Goal: Task Accomplishment & Management: Manage account settings

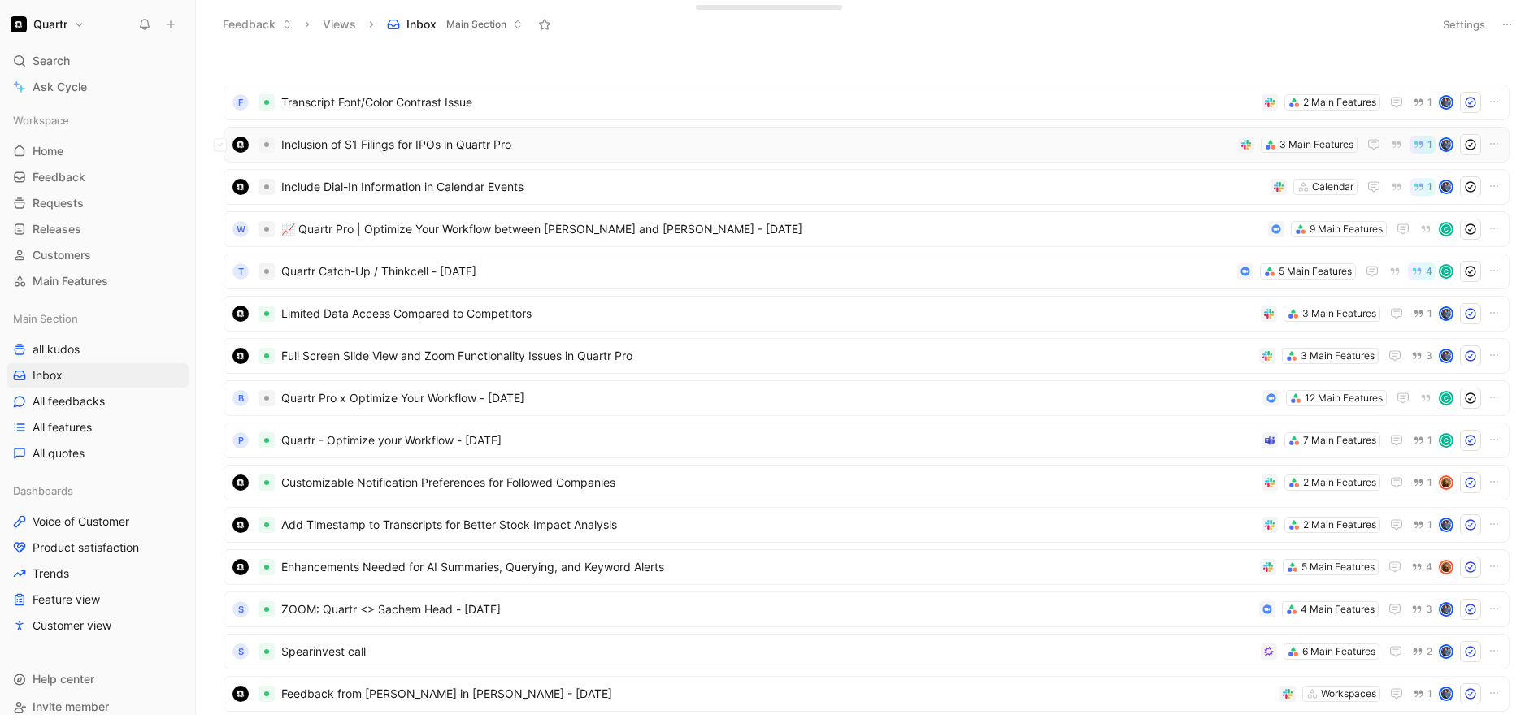
click at [575, 151] on span "Inclusion of S1 Filings for IPOs in Quartr Pro" at bounding box center [756, 145] width 950 height 20
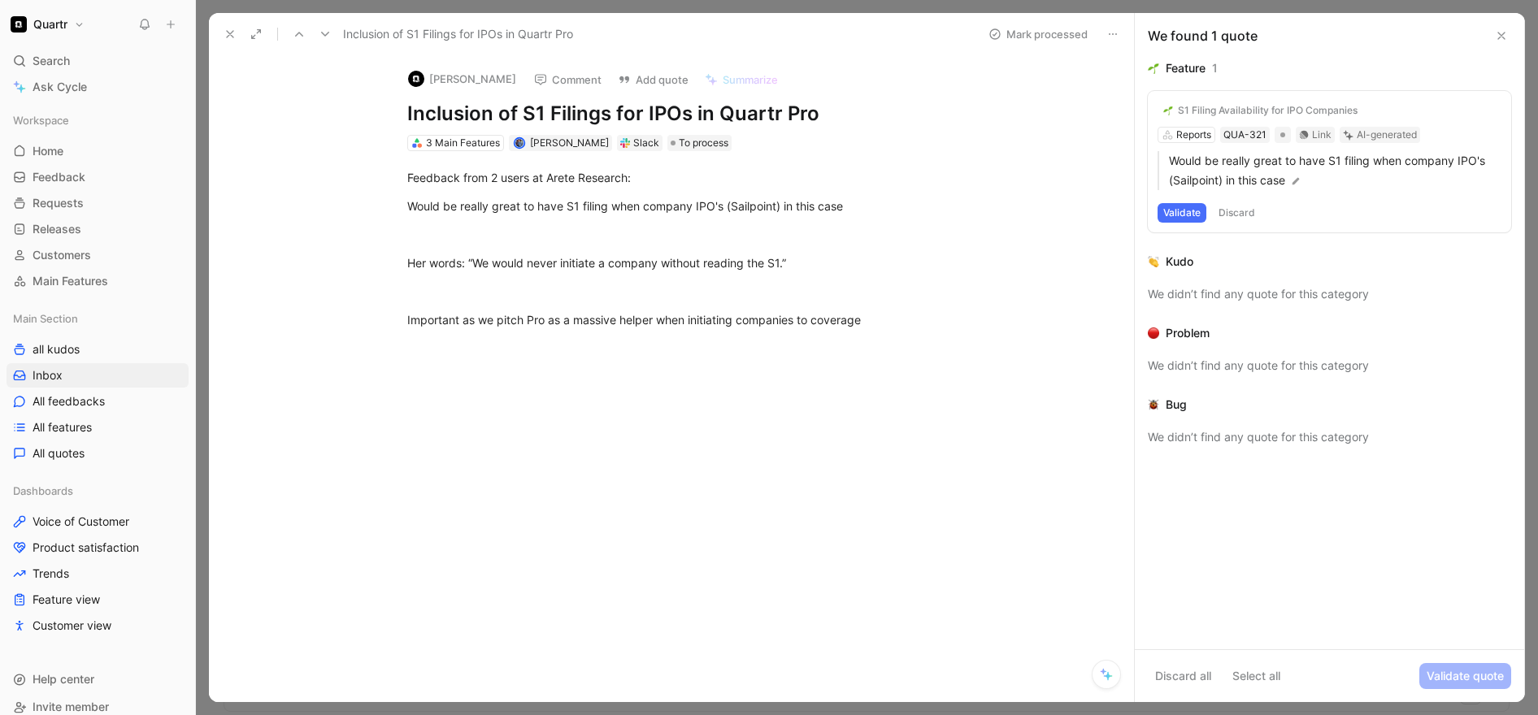
click at [1198, 110] on div "S1 Filing Availability for IPO Companies" at bounding box center [1268, 110] width 180 height 13
click at [454, 82] on button "[PERSON_NAME]" at bounding box center [462, 79] width 123 height 24
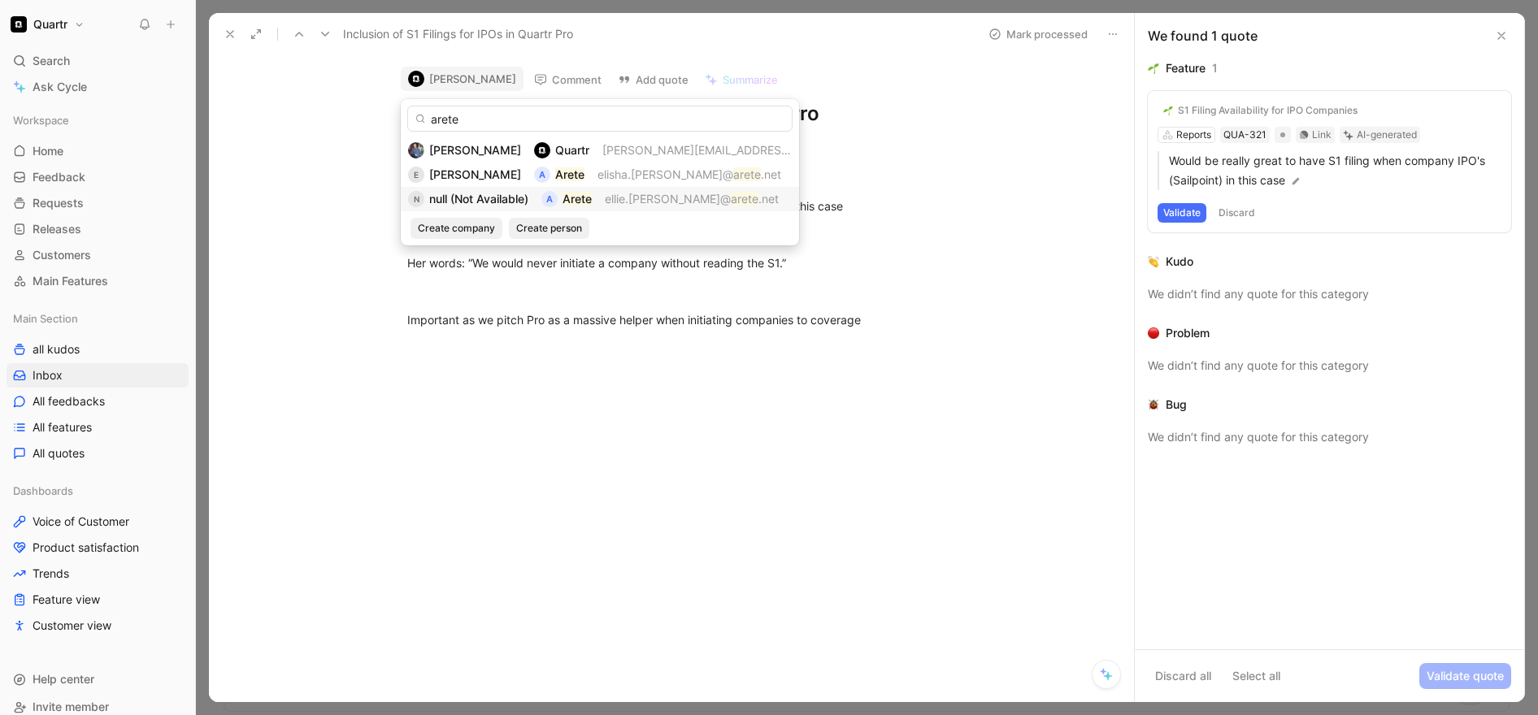
type input "arete"
click at [479, 197] on span "null (Not Available)" at bounding box center [478, 199] width 99 height 14
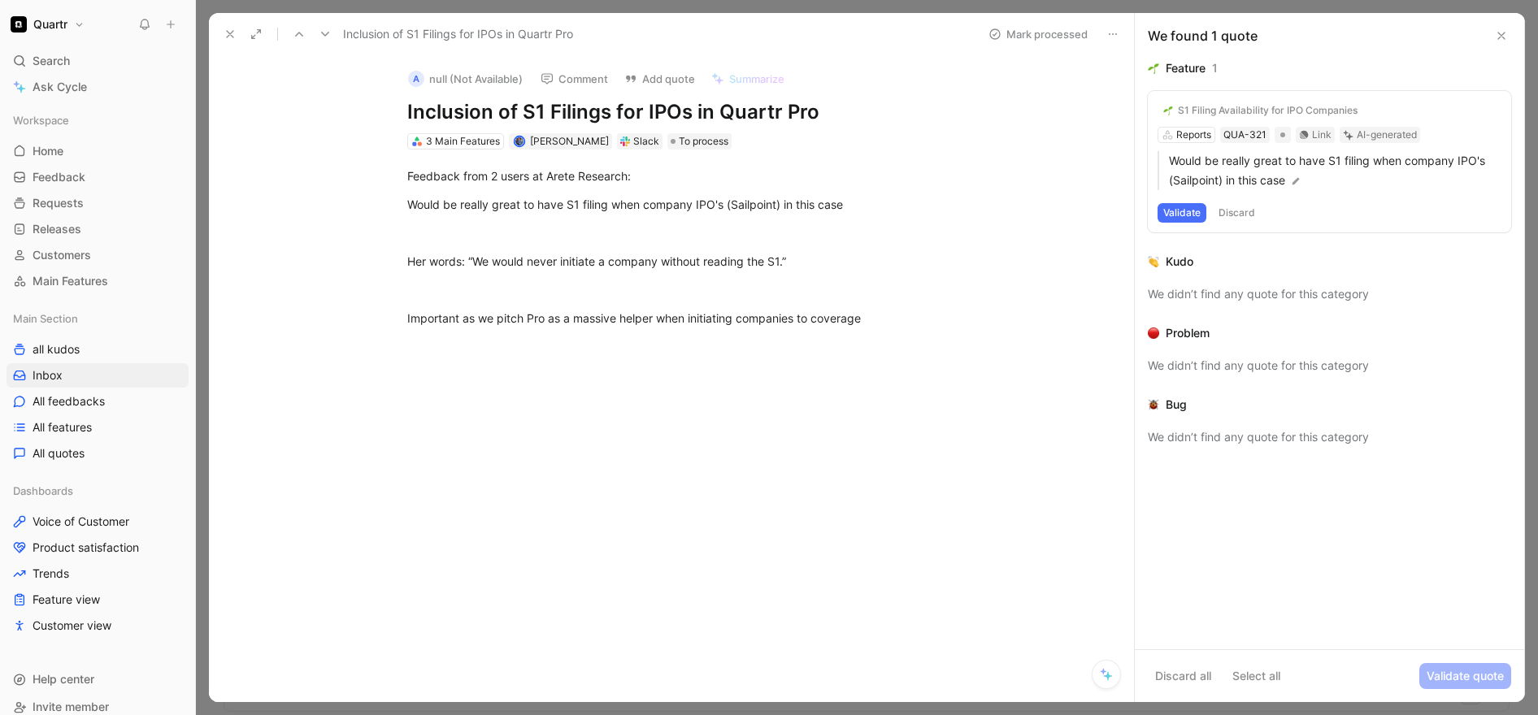
click at [466, 85] on button "A null (Not Available)" at bounding box center [465, 79] width 129 height 24
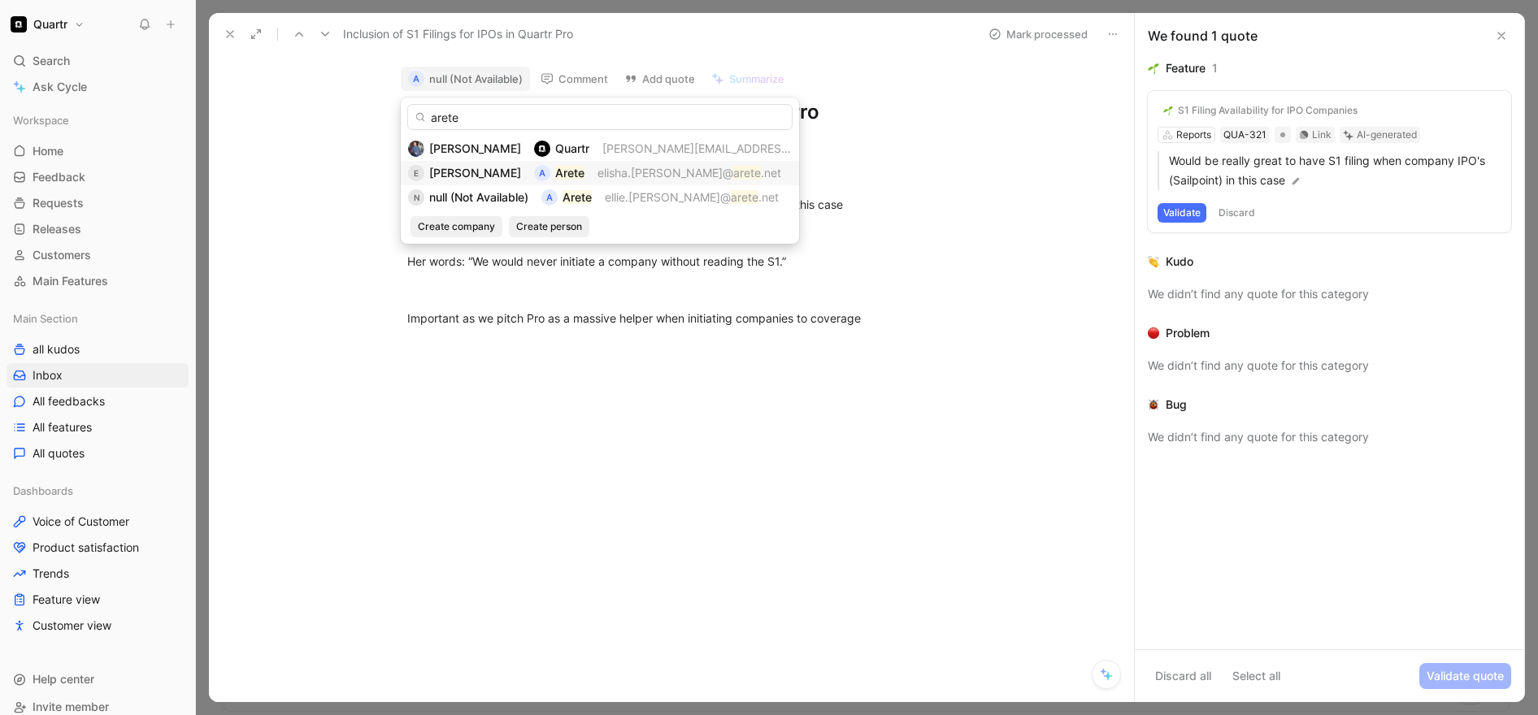
type input "arete"
click at [495, 178] on span "[PERSON_NAME]" at bounding box center [475, 173] width 92 height 14
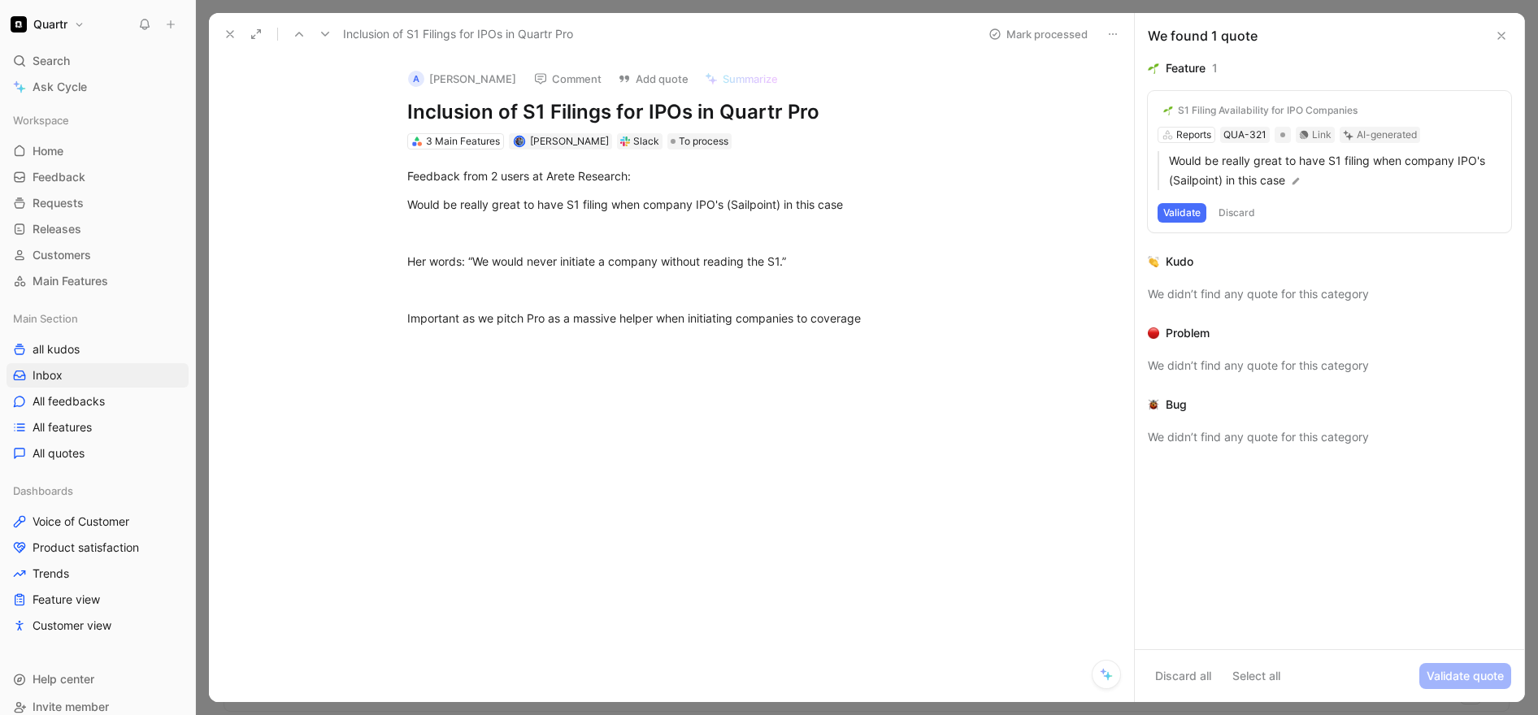
click at [1181, 210] on button "Validate" at bounding box center [1182, 213] width 49 height 20
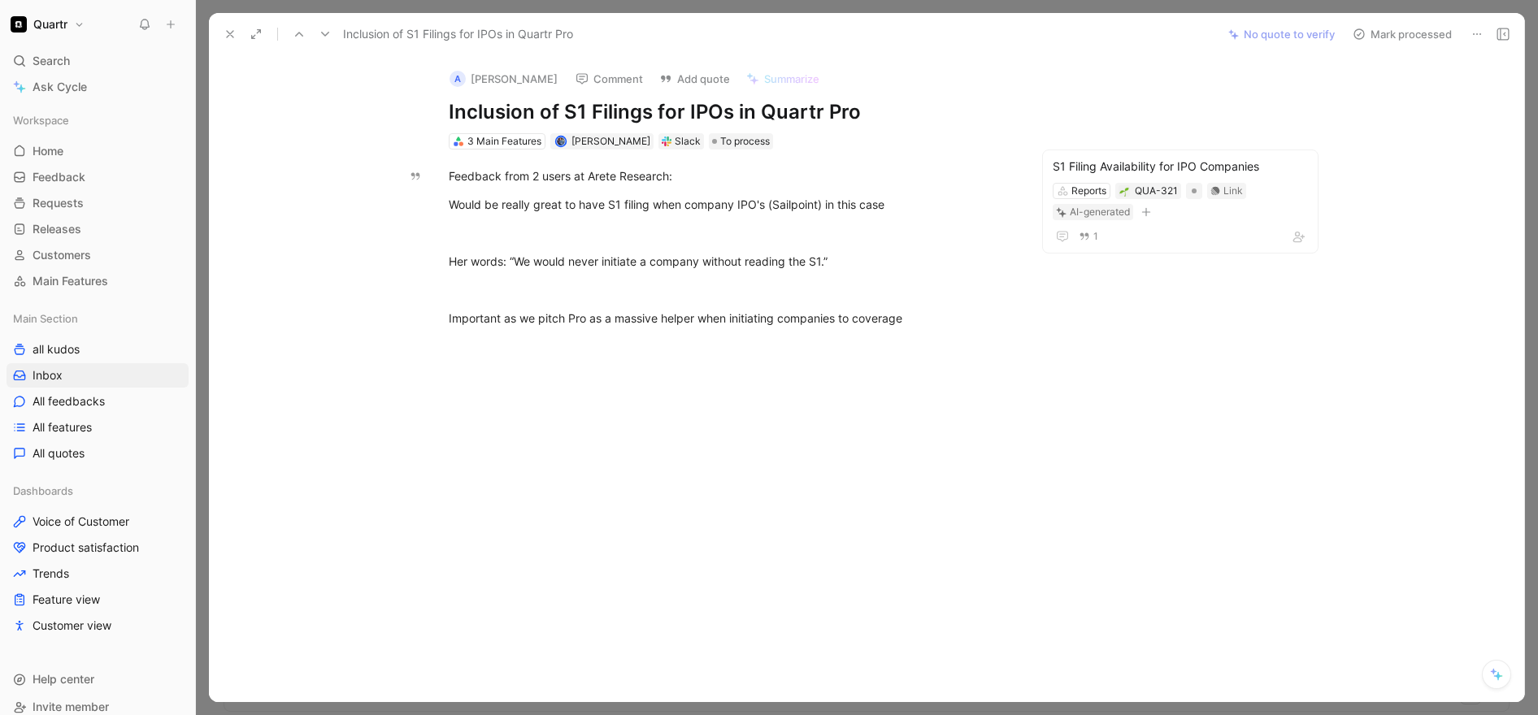
click at [232, 29] on icon at bounding box center [230, 34] width 13 height 13
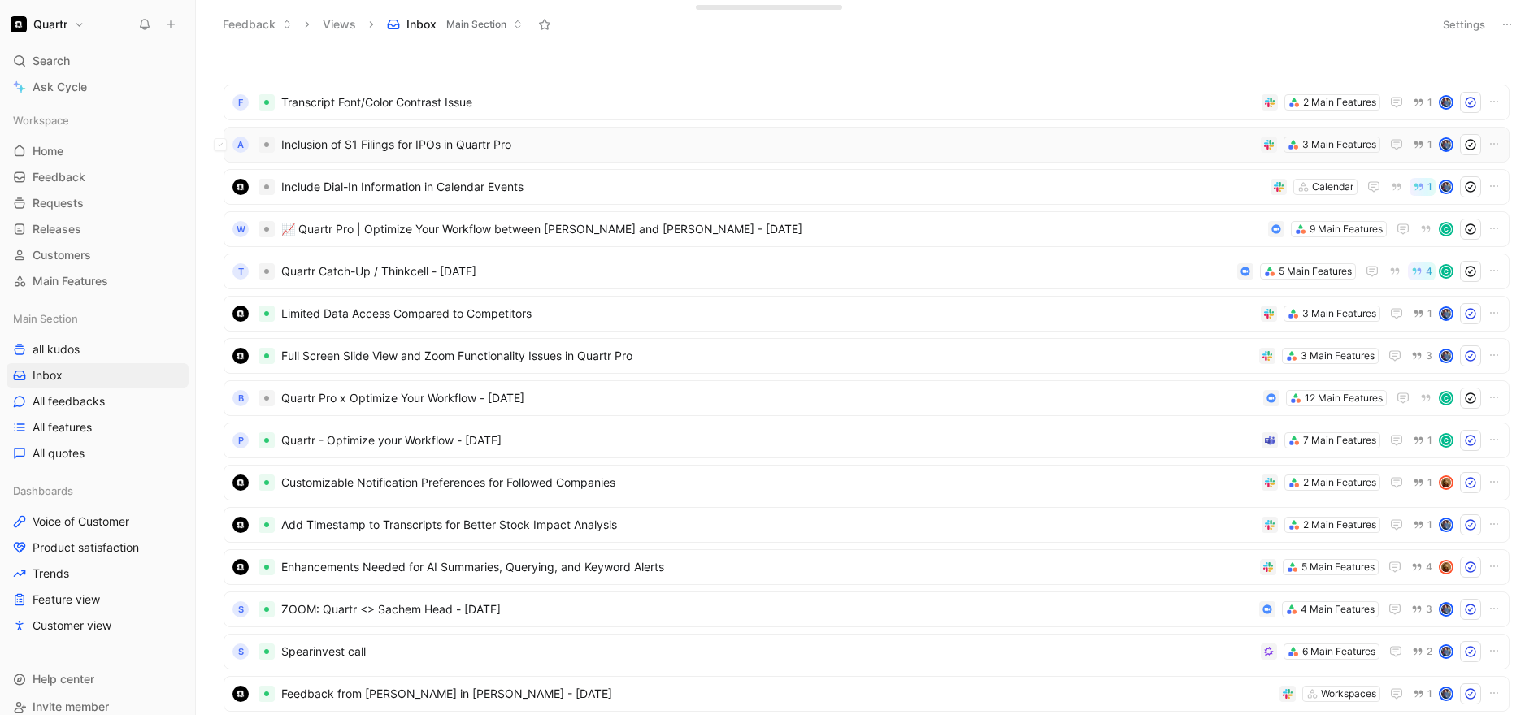
click at [784, 158] on div "A Inclusion of S1 Filings for IPOs in Quartr Pro 3 Main Features 1" at bounding box center [867, 145] width 1286 height 36
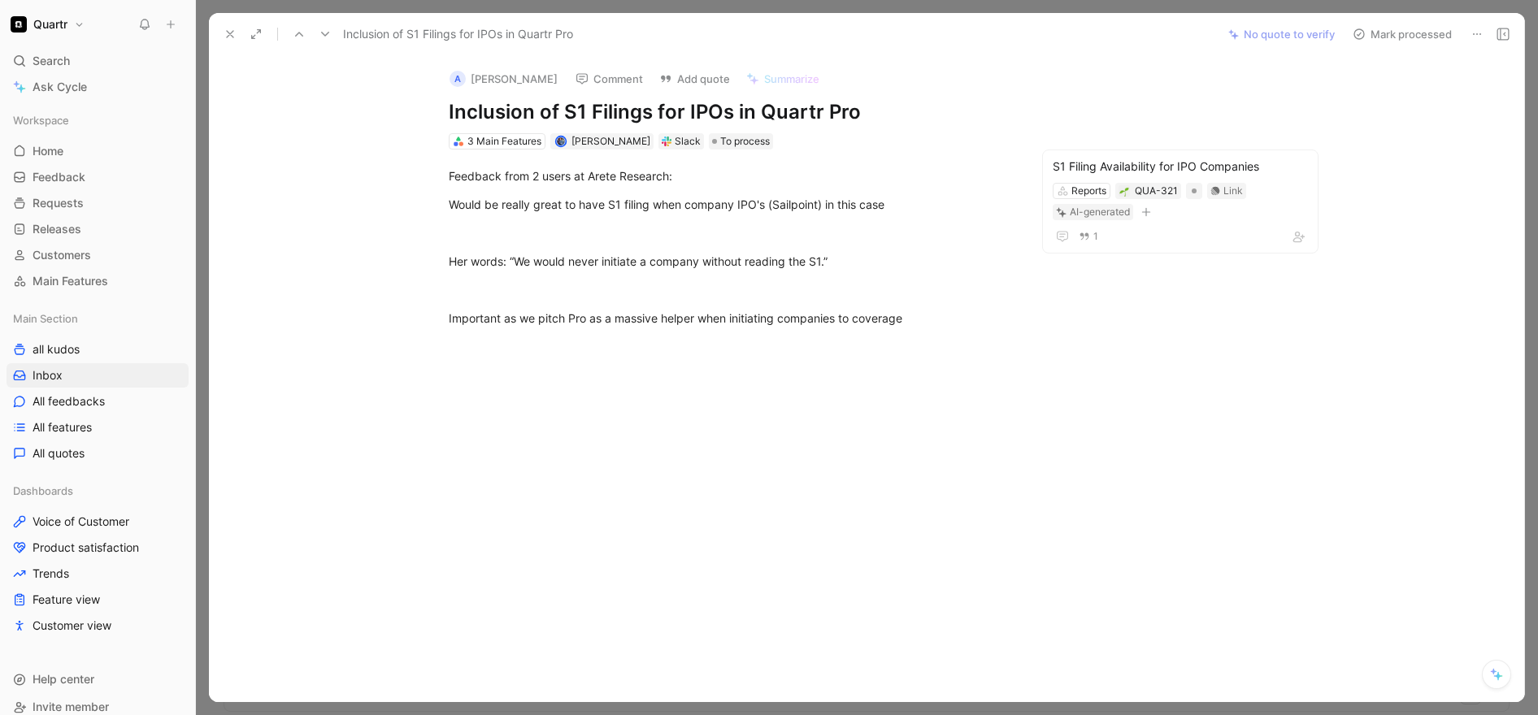
click at [1407, 36] on button "Mark processed" at bounding box center [1403, 34] width 114 height 23
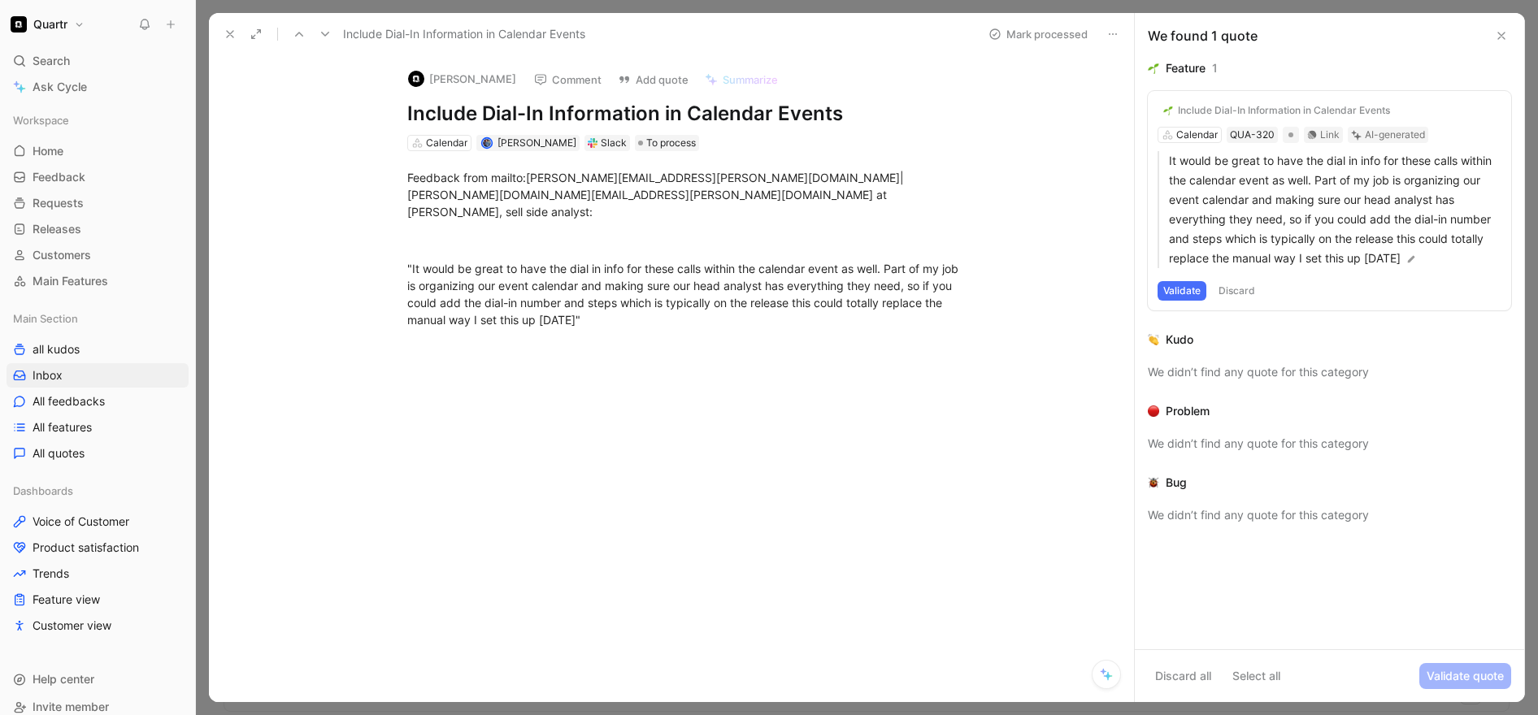
click at [1176, 286] on button "Validate" at bounding box center [1182, 291] width 49 height 20
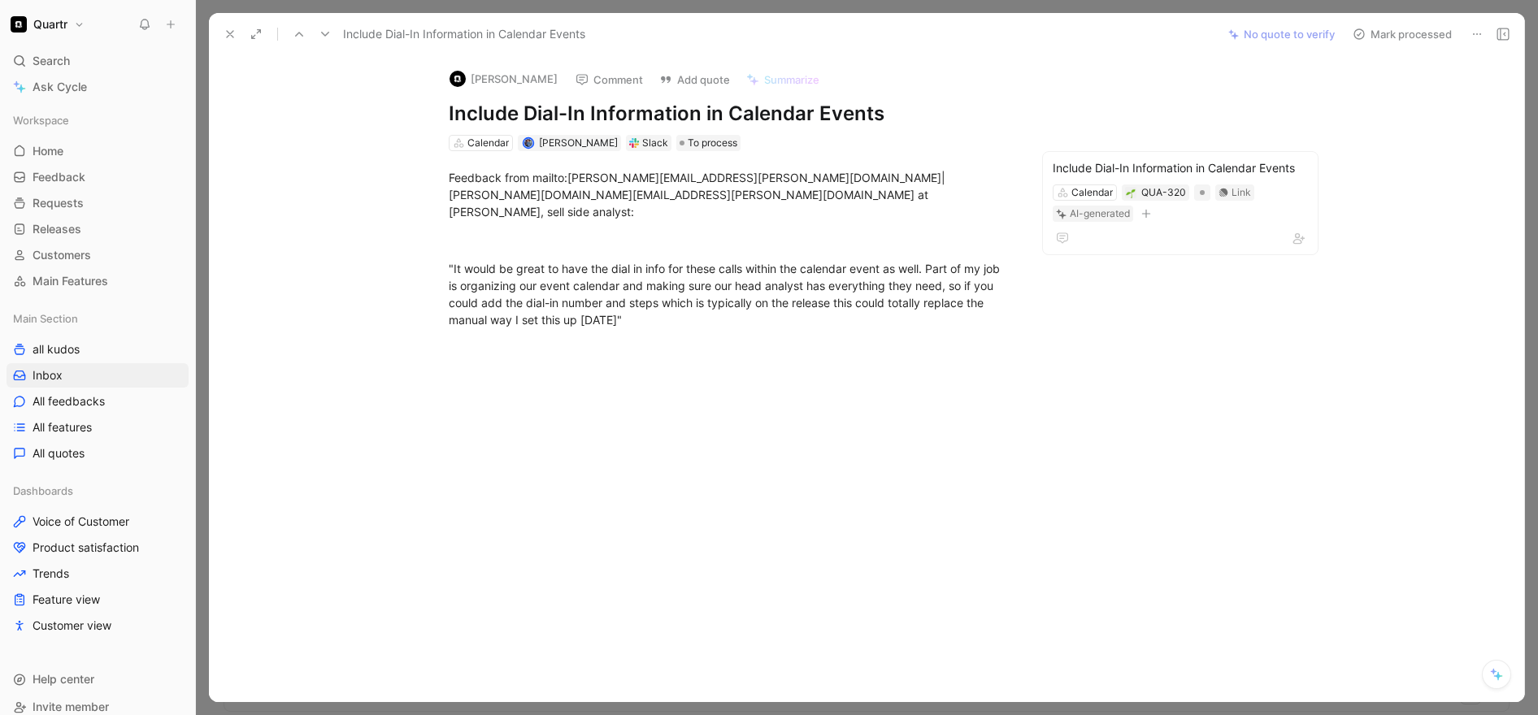
click at [1396, 33] on button "Mark processed" at bounding box center [1403, 34] width 114 height 23
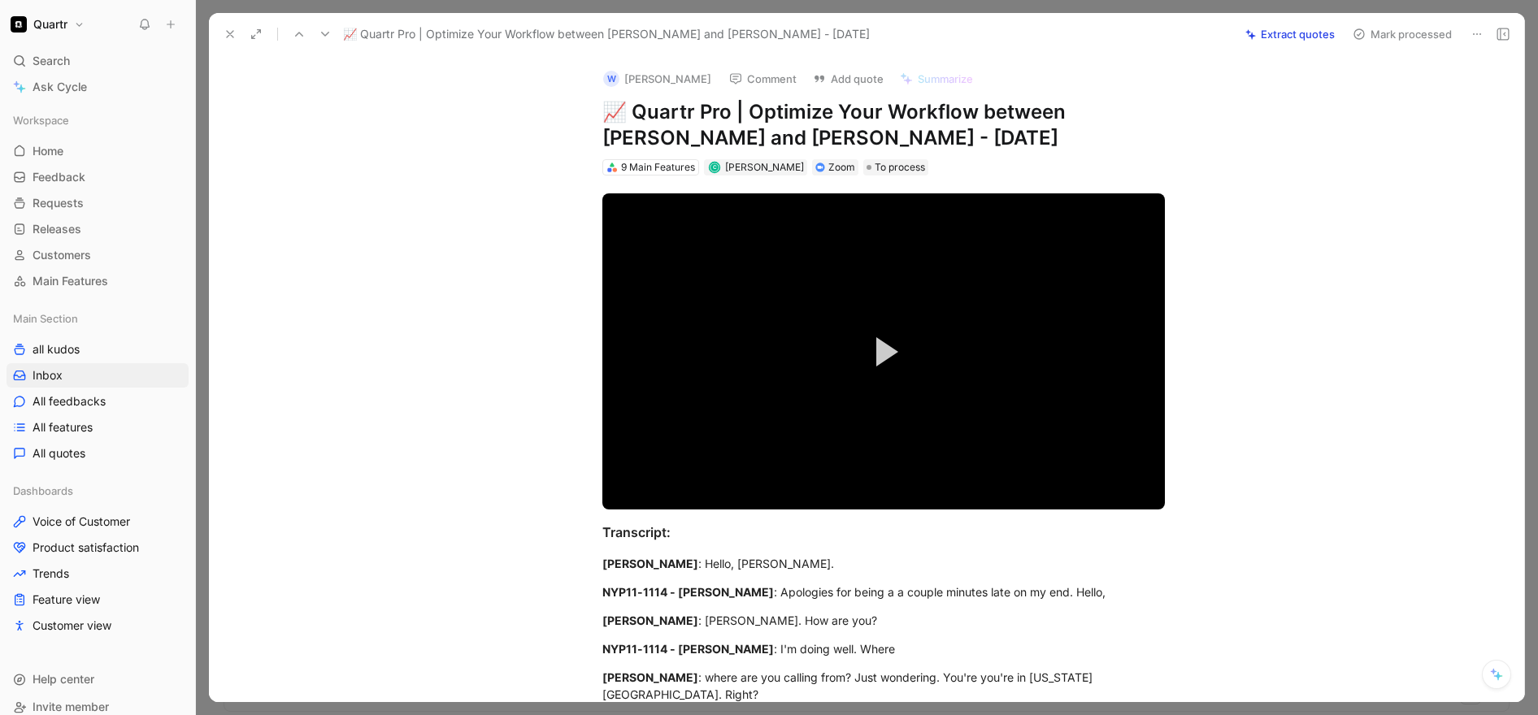
click at [1476, 36] on icon at bounding box center [1477, 34] width 13 height 13
click at [1364, 91] on div "Delete" at bounding box center [1408, 93] width 146 height 20
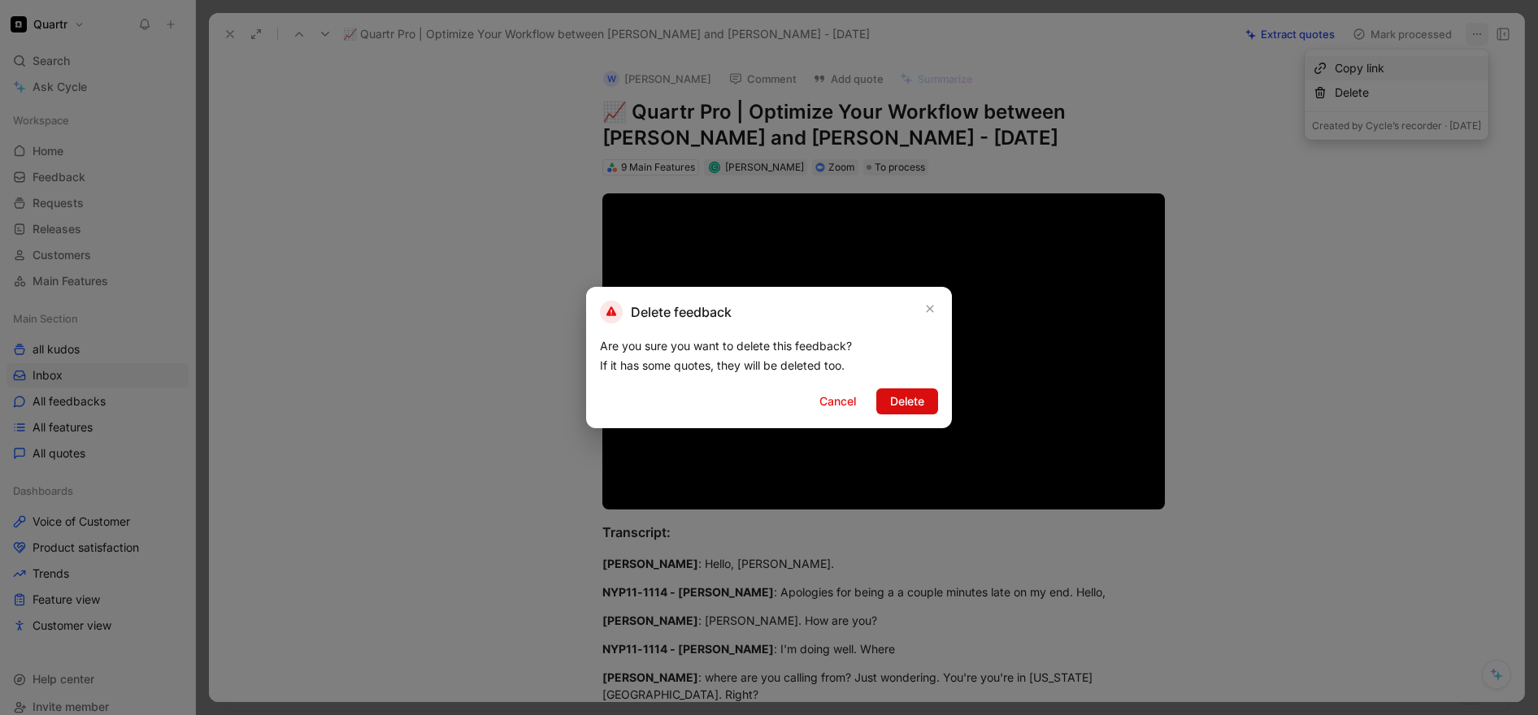
click at [916, 401] on span "Delete" at bounding box center [907, 402] width 34 height 20
